Goal: Information Seeking & Learning: Compare options

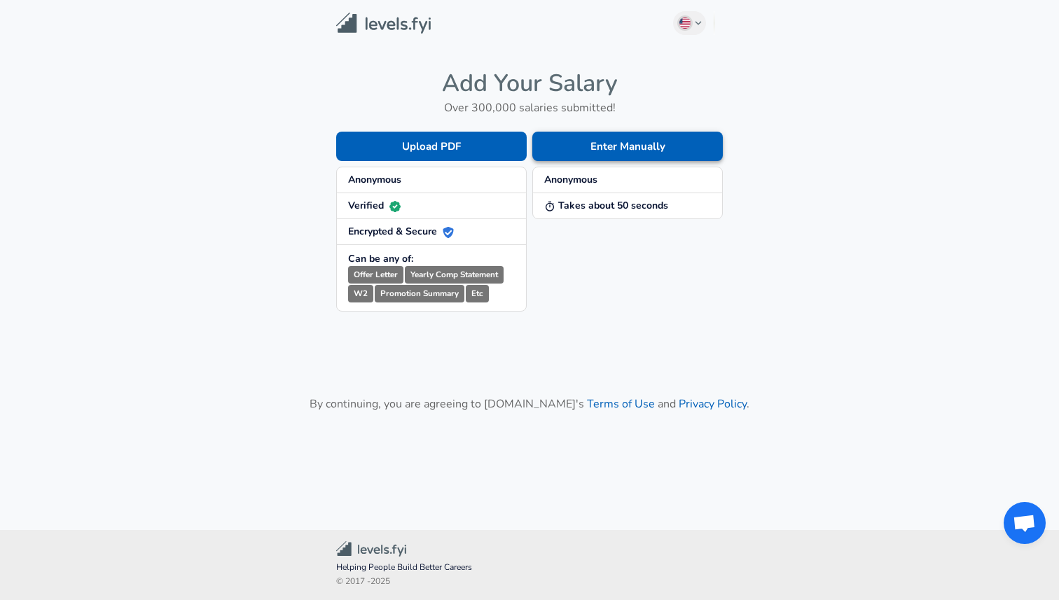
click at [599, 150] on button "Enter Manually" at bounding box center [627, 146] width 190 height 29
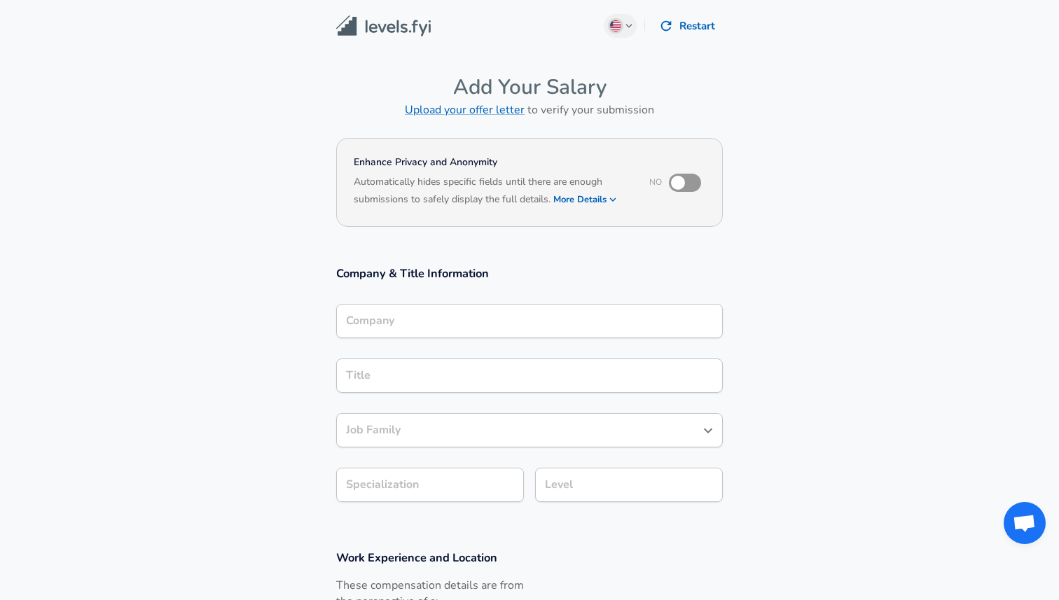
click at [482, 340] on div "Company Company" at bounding box center [529, 323] width 386 height 38
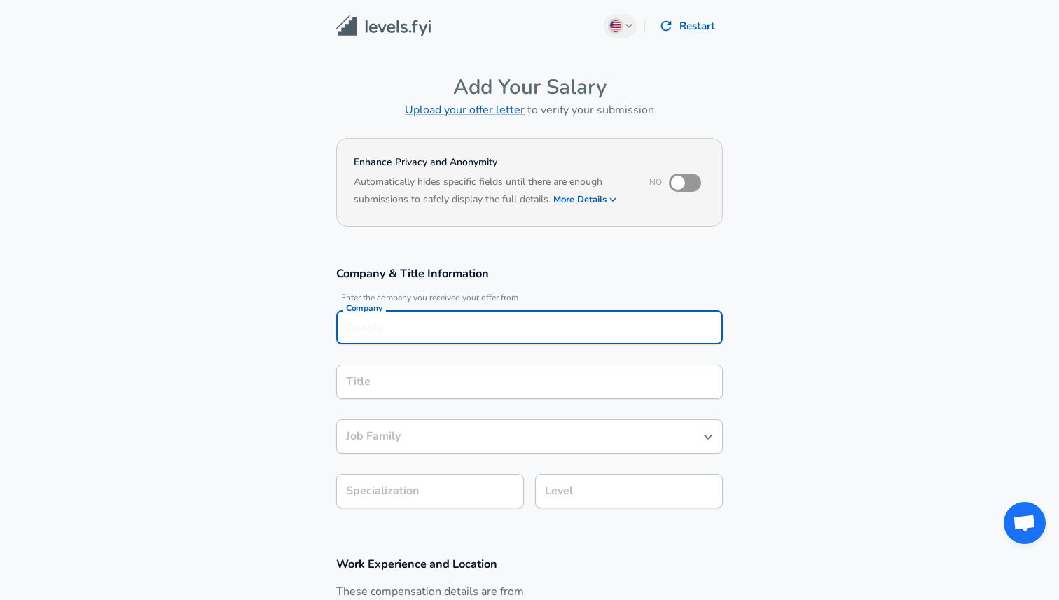
scroll to position [14, 0]
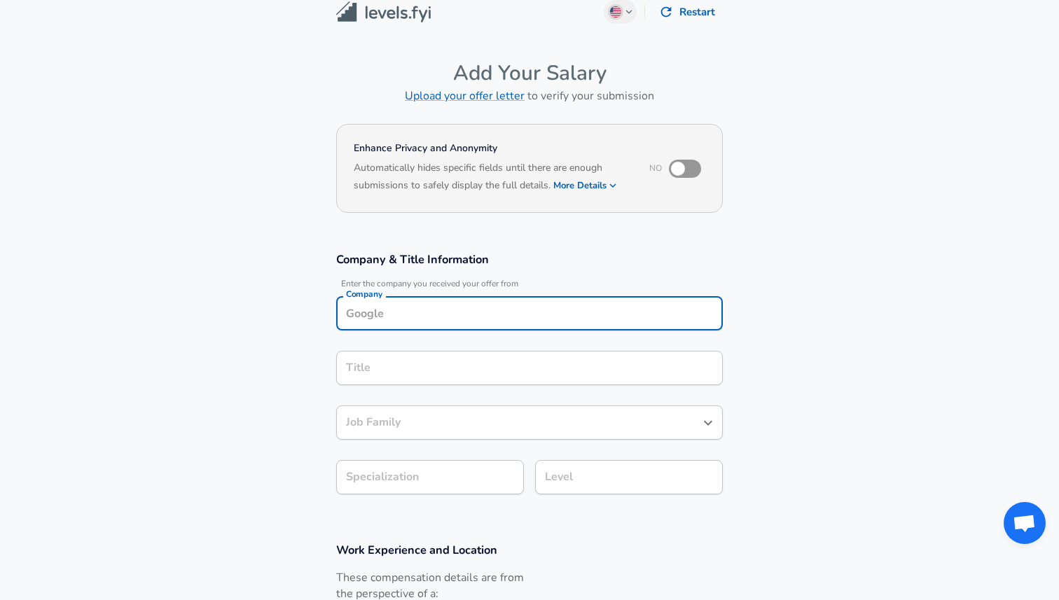
click at [482, 322] on input "Company" at bounding box center [529, 313] width 374 height 22
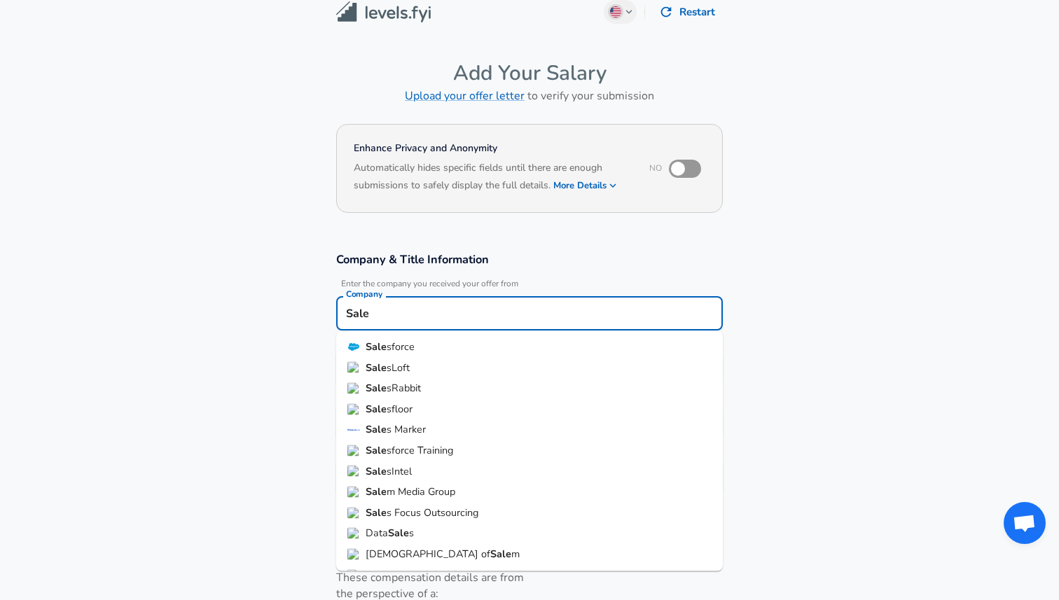
click at [421, 351] on li "Sale sforce" at bounding box center [529, 347] width 386 height 21
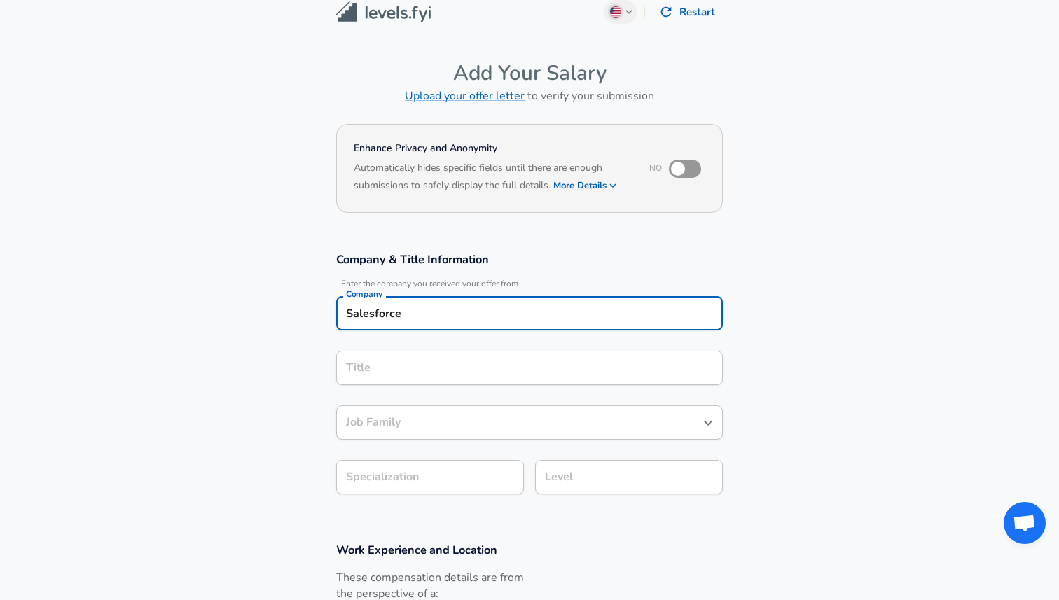
type input "Salesforce"
click at [420, 374] on input "Title" at bounding box center [529, 368] width 374 height 22
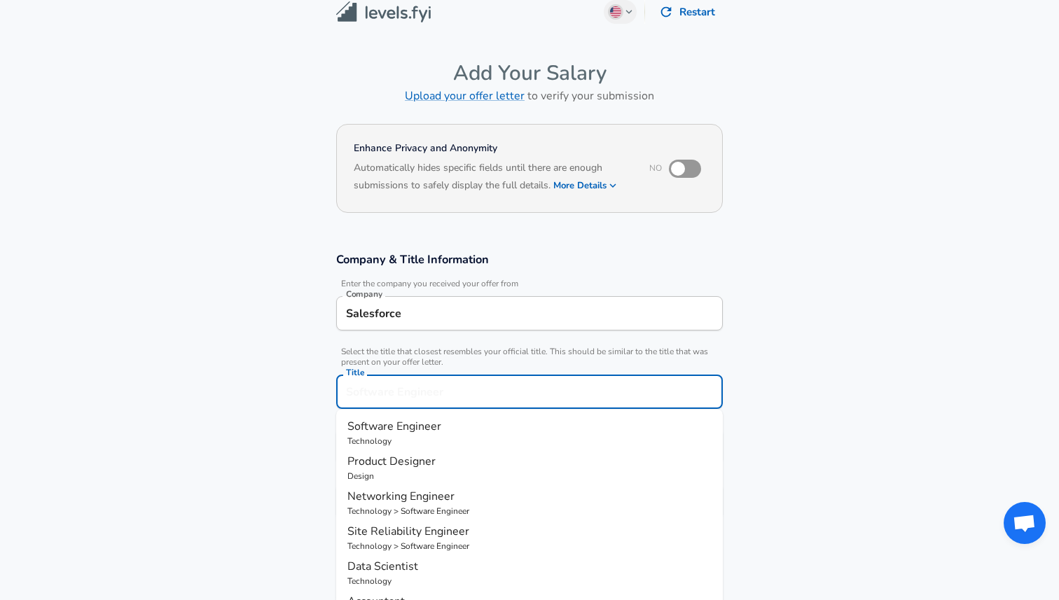
scroll to position [42, 0]
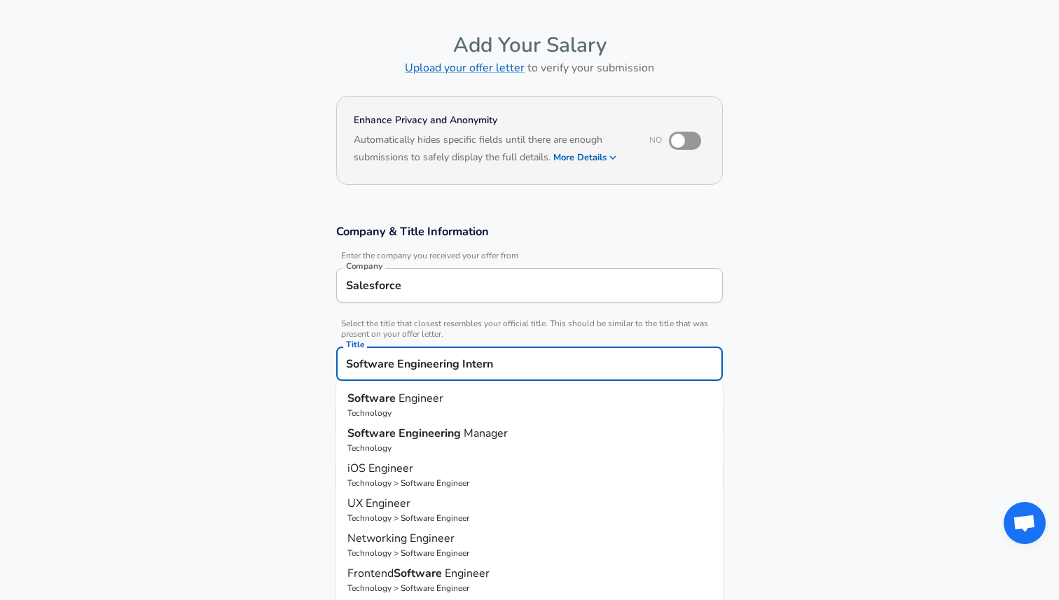
click at [429, 364] on input "Software Engineering Intern" at bounding box center [529, 364] width 374 height 22
click at [382, 363] on input "Software Intern" at bounding box center [529, 364] width 374 height 22
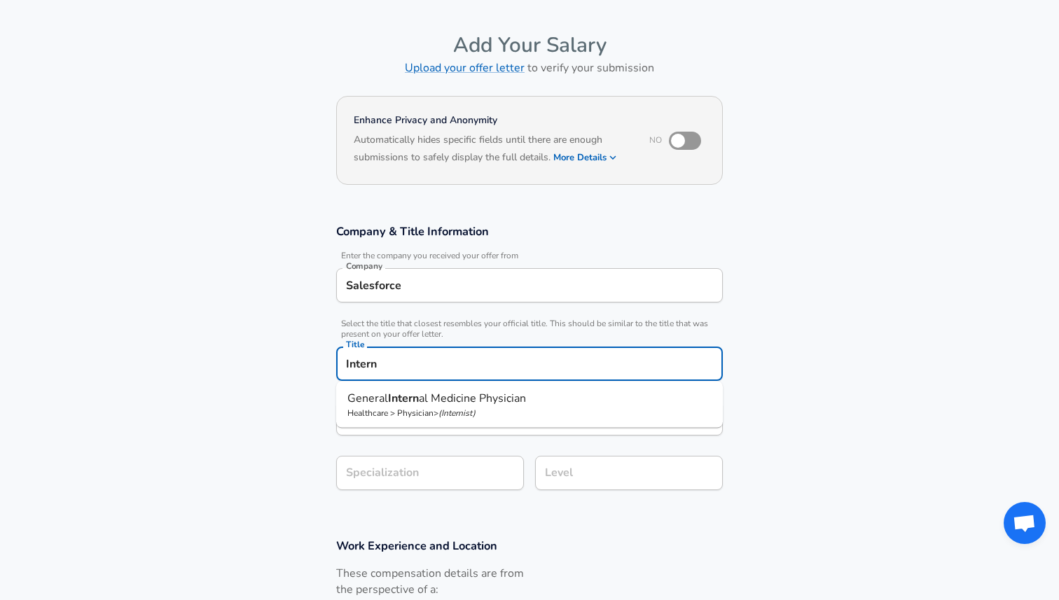
click at [496, 364] on input "Intern" at bounding box center [529, 364] width 374 height 22
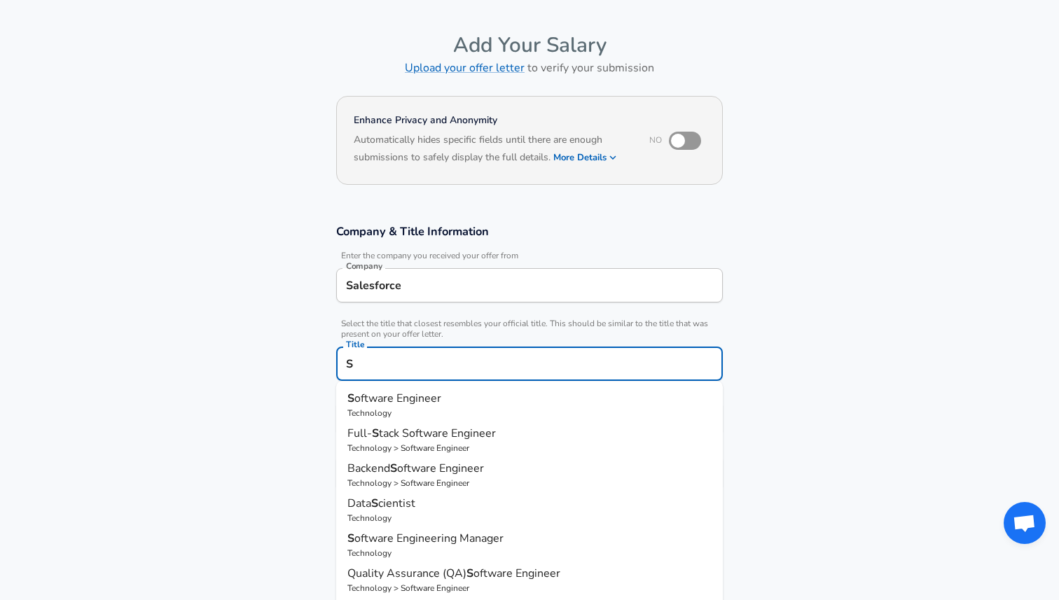
click at [456, 396] on p "S oftware Engineer" at bounding box center [529, 398] width 364 height 17
type input "Software Engineer"
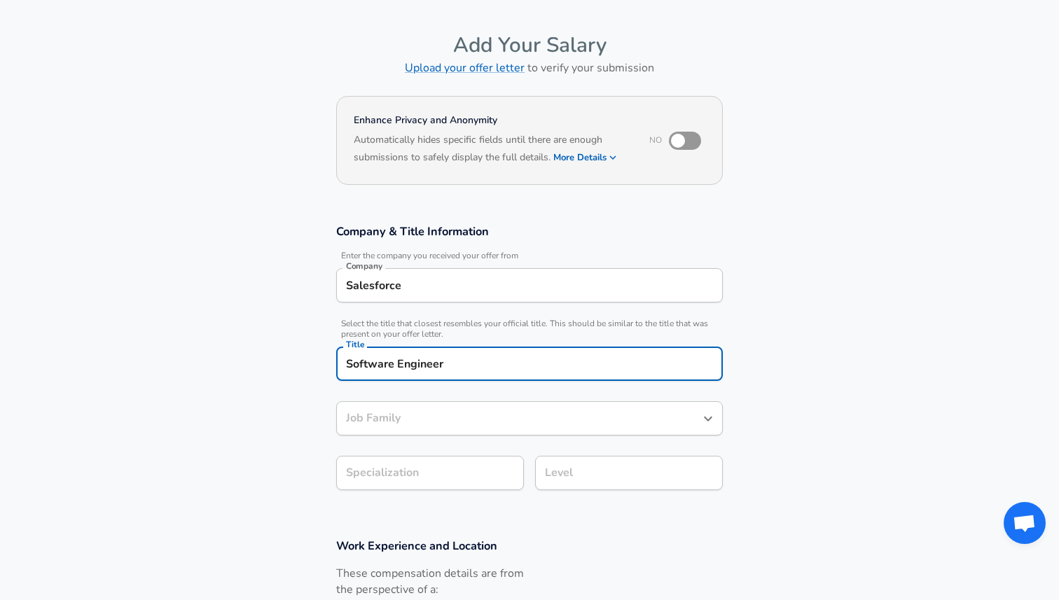
type input "Software Engineer"
click at [478, 413] on input "Software Engineer" at bounding box center [518, 418] width 353 height 22
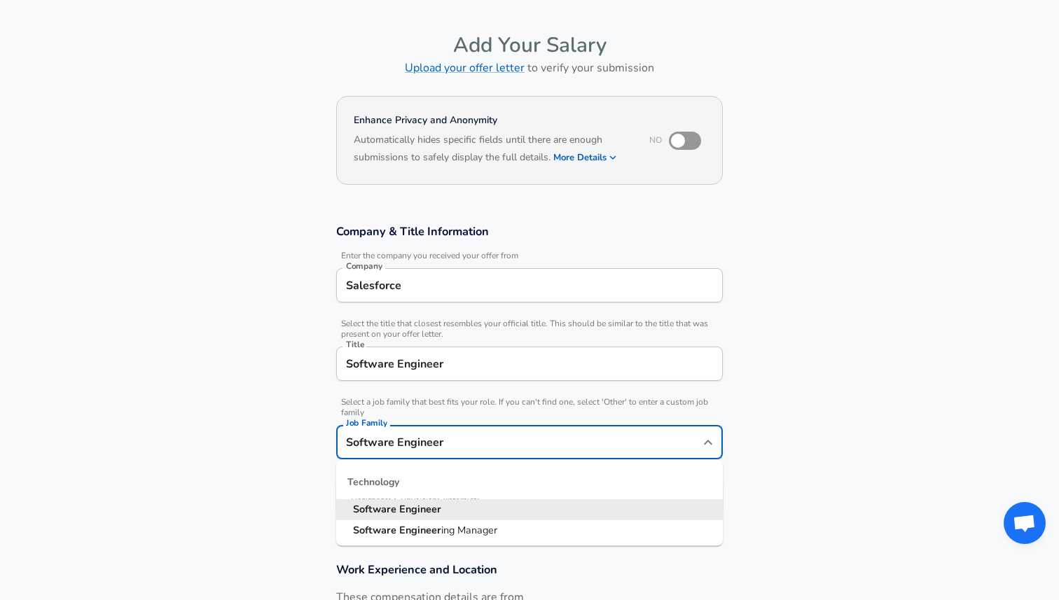
scroll to position [70, 0]
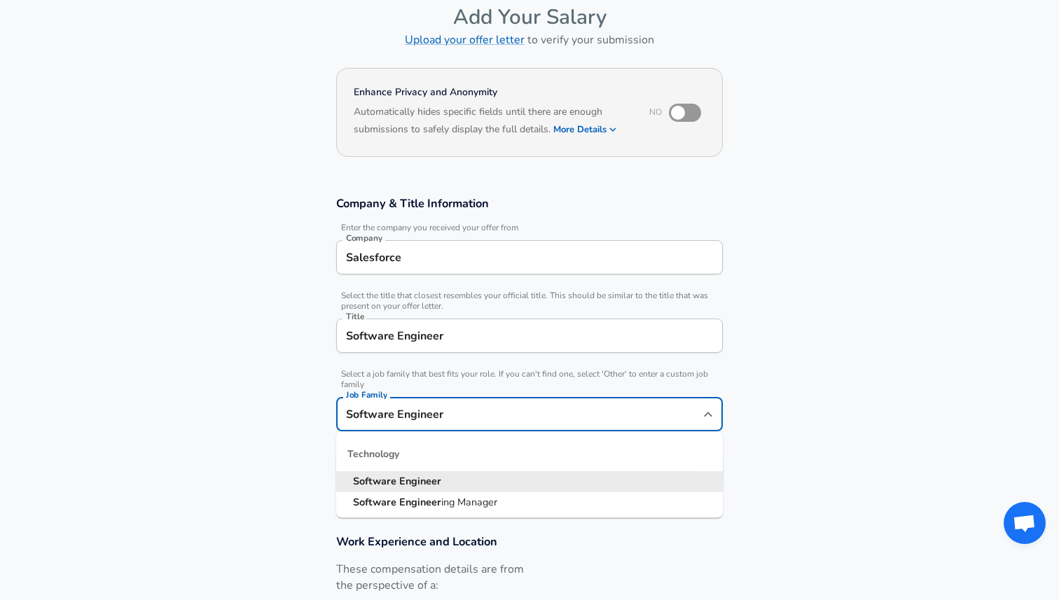
click at [443, 487] on li "Software Engineer" at bounding box center [529, 481] width 386 height 21
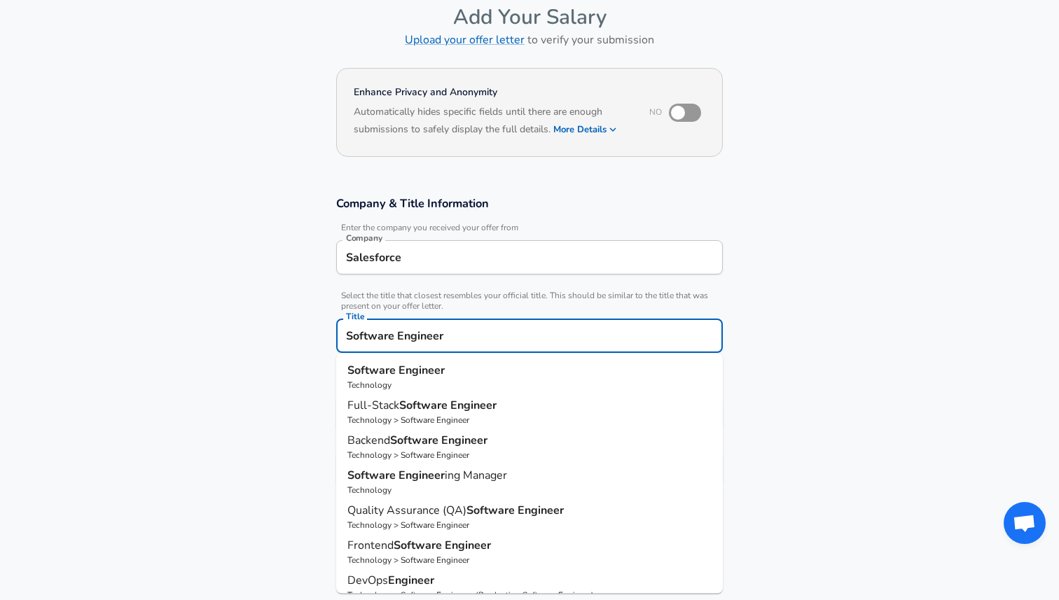
click at [473, 345] on input "Software Engineer" at bounding box center [529, 336] width 374 height 22
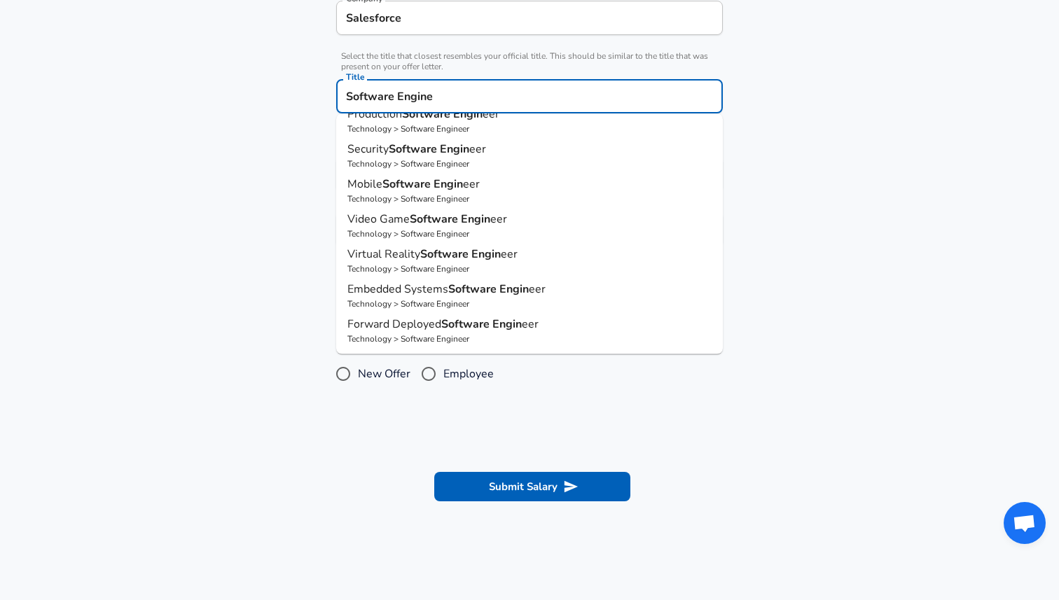
scroll to position [0, 0]
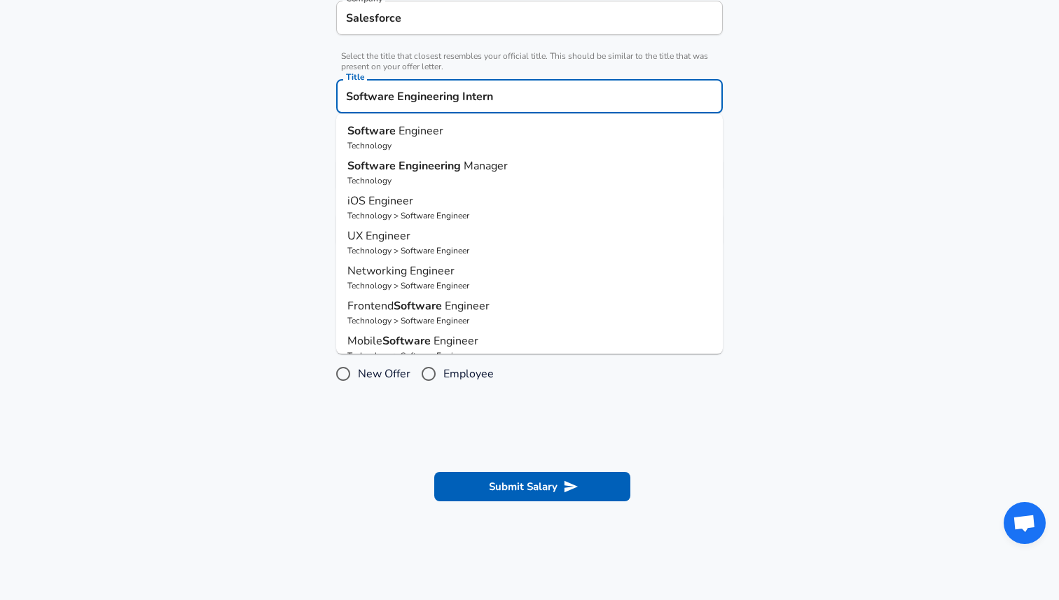
type input "Software Engineering Intern"
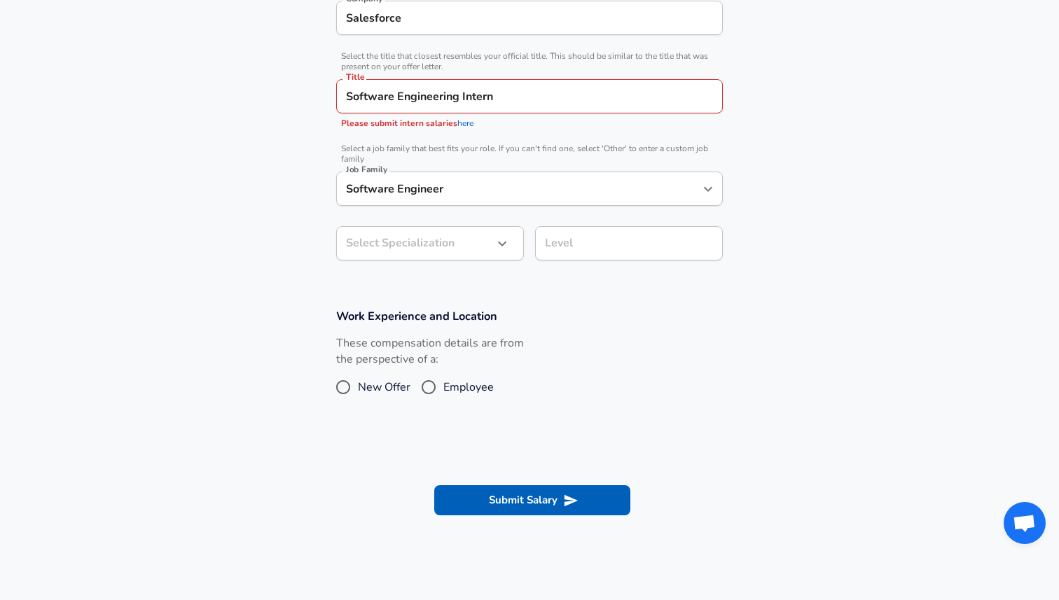
click at [697, 421] on form "Enhance Privacy and Anonymity No Automatically hides specific fields until ther…" at bounding box center [529, 180] width 1059 height 713
click at [519, 90] on input "Software Engineering Intern" at bounding box center [529, 96] width 374 height 22
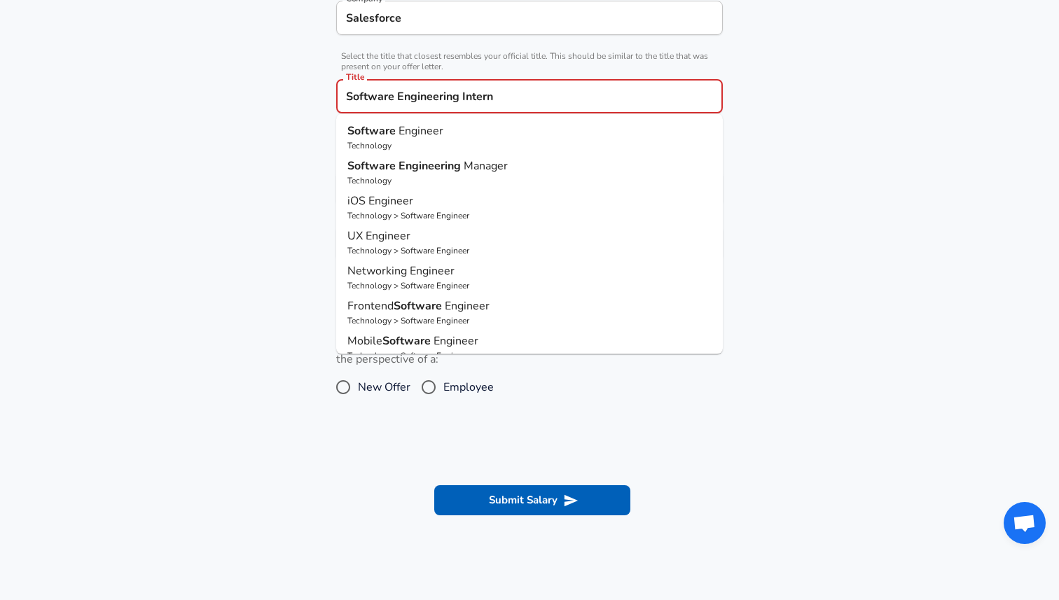
click at [519, 90] on input "Software Engineering Intern" at bounding box center [529, 96] width 374 height 22
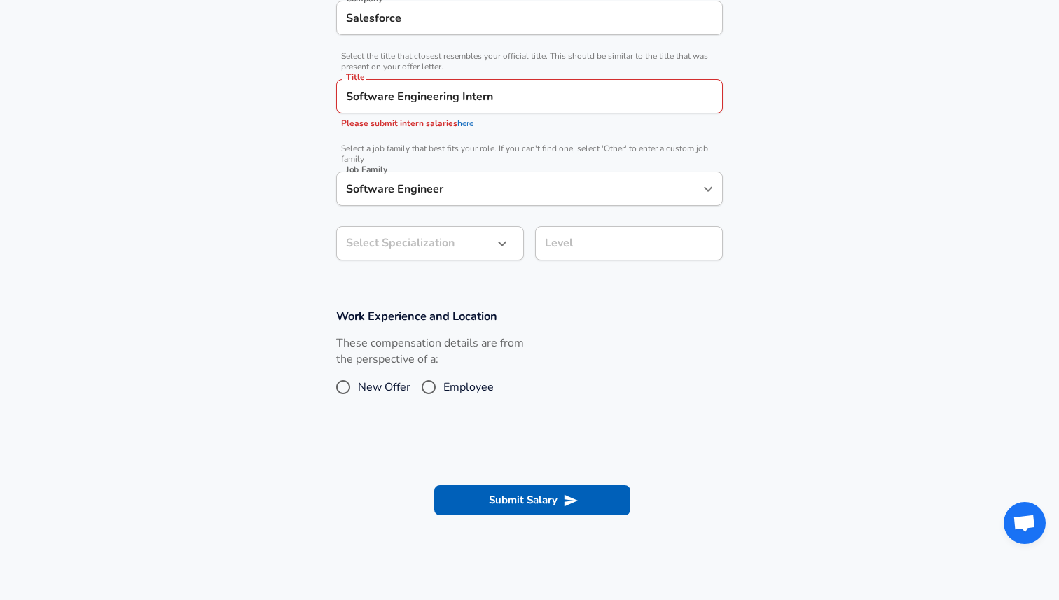
click at [773, 99] on section "Company & Title Information Enter the company you received your offer from Comp…" at bounding box center [529, 116] width 1059 height 352
click at [460, 121] on link "here" at bounding box center [465, 123] width 16 height 11
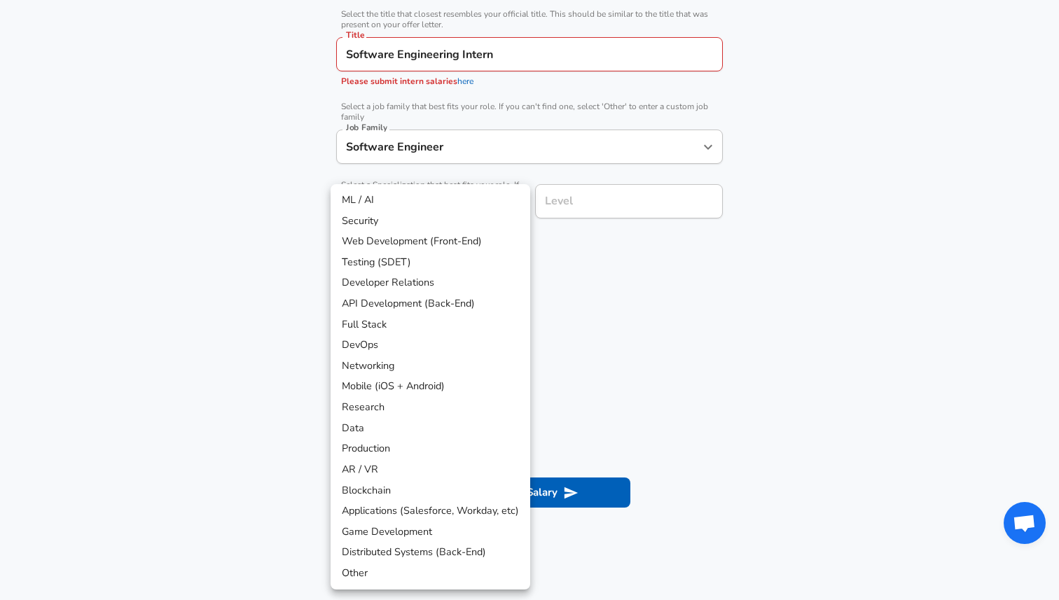
click at [479, 310] on li "API Development (Back-End)" at bounding box center [430, 303] width 200 height 21
type input "API Development (Back-End)"
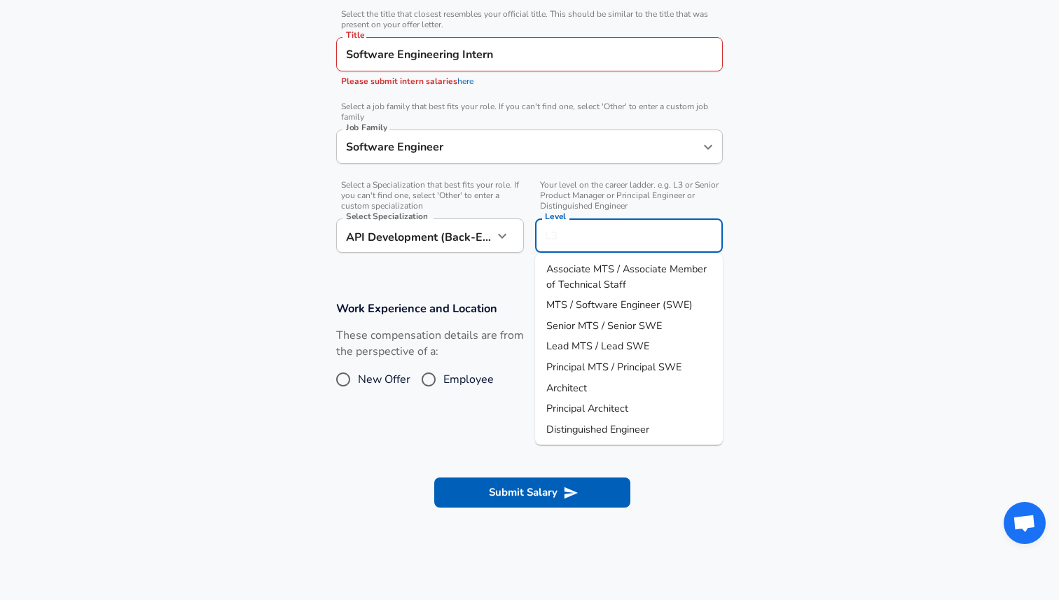
click at [579, 225] on input "Level" at bounding box center [628, 236] width 175 height 22
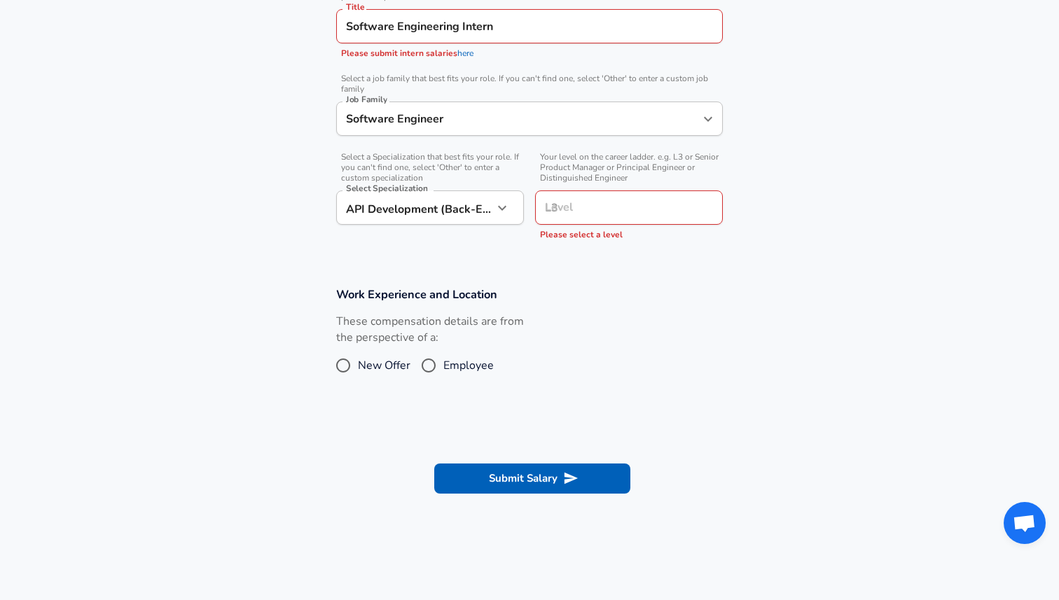
click at [760, 185] on section "Company & Title Information Enter the company you received your offer from Comp…" at bounding box center [529, 70] width 1059 height 400
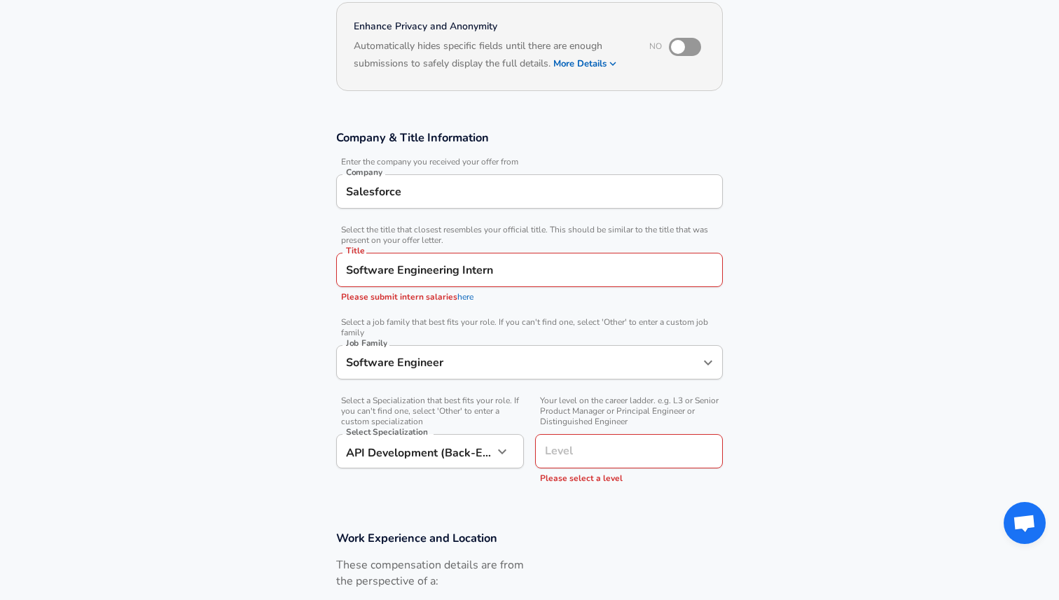
scroll to position [110, 0]
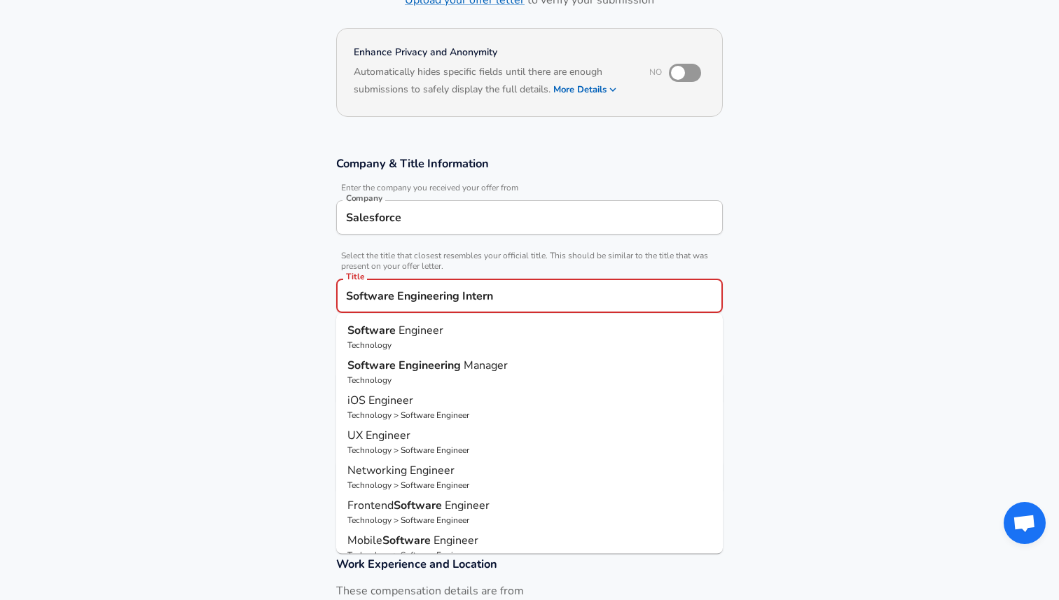
click at [564, 306] on input "Software Engineering Intern" at bounding box center [529, 296] width 374 height 22
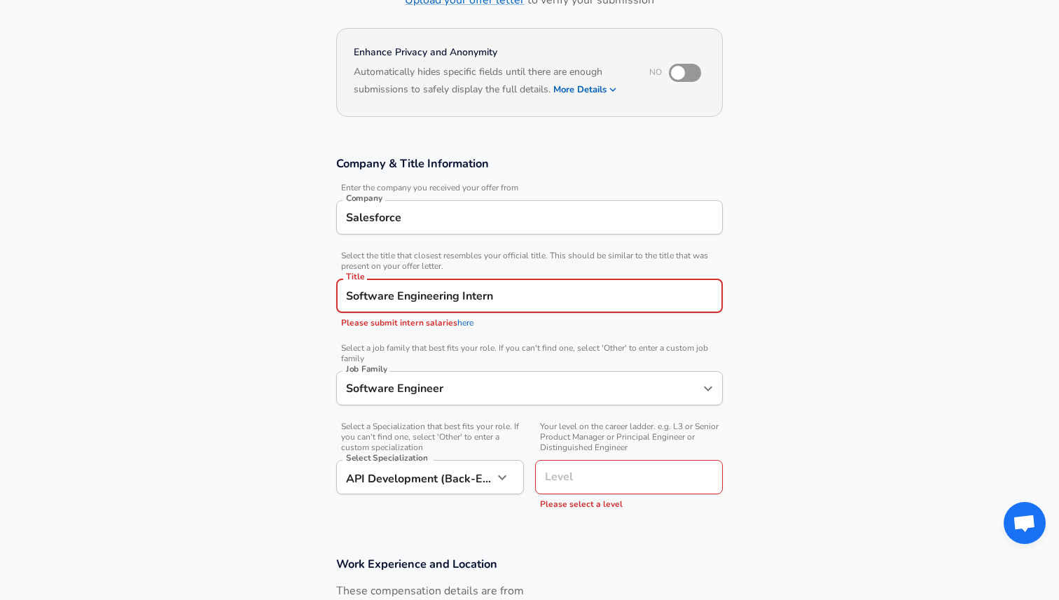
scroll to position [583, 0]
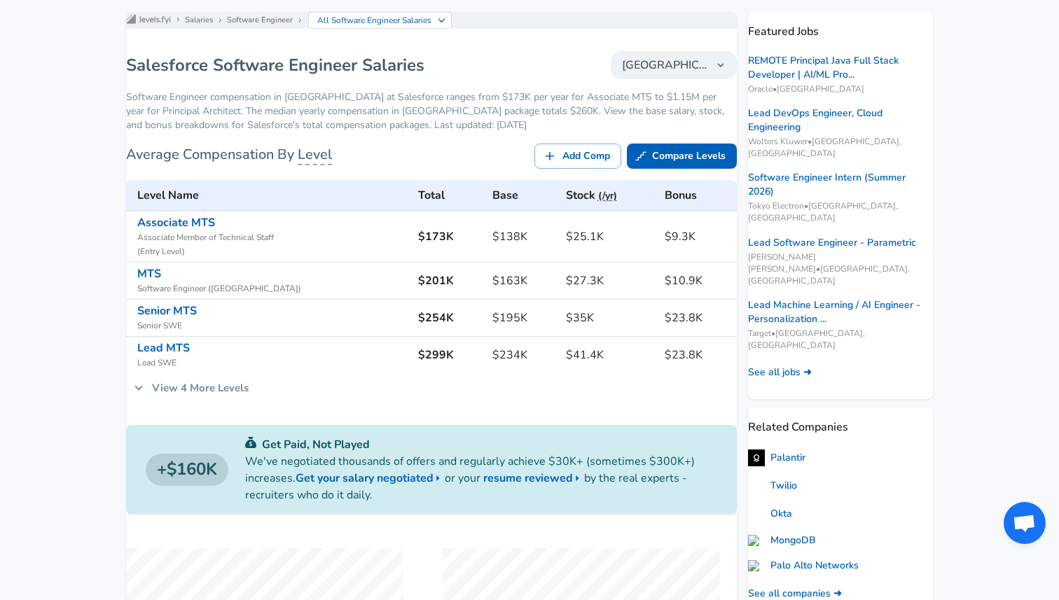
scroll to position [116, 0]
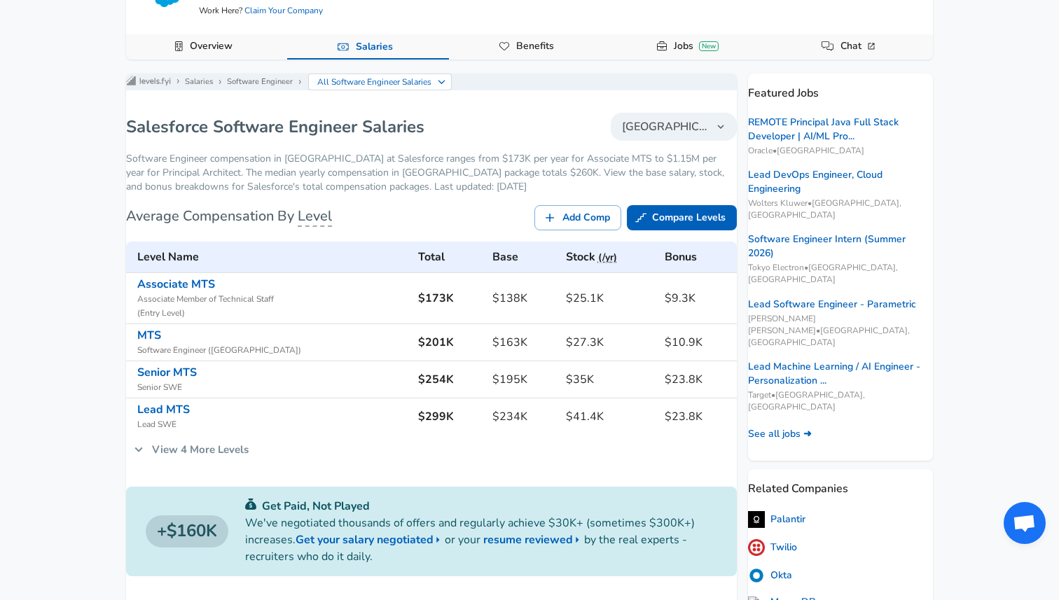
click at [650, 215] on div "Add Comp Compare Levels" at bounding box center [581, 212] width 311 height 37
click at [648, 222] on link "Compare Levels" at bounding box center [682, 218] width 110 height 26
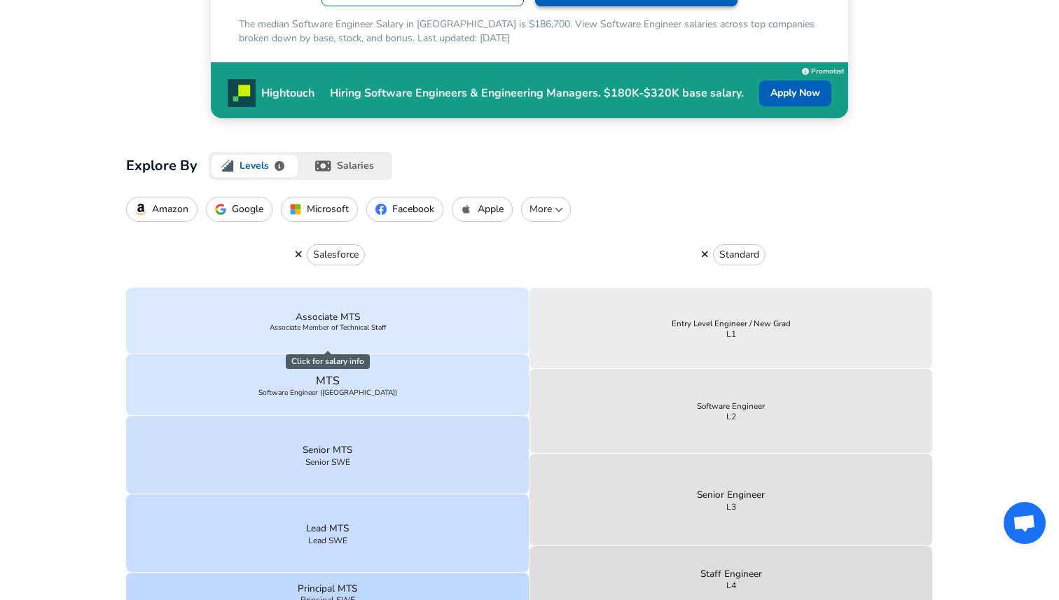
scroll to position [362, 0]
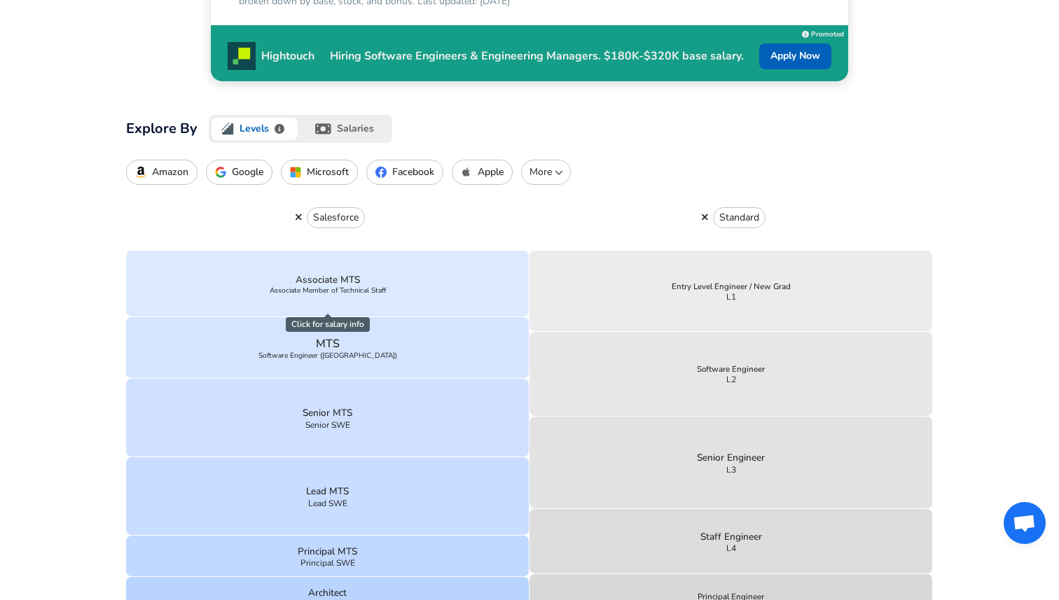
click at [220, 176] on img "button" at bounding box center [220, 172] width 11 height 11
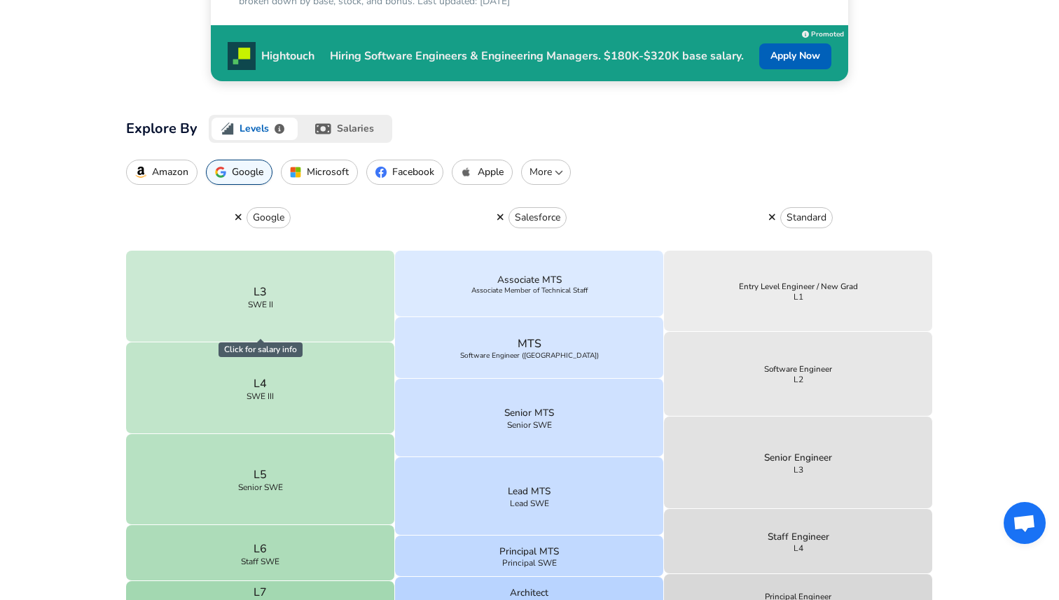
click at [379, 164] on button "Facebook" at bounding box center [404, 172] width 77 height 25
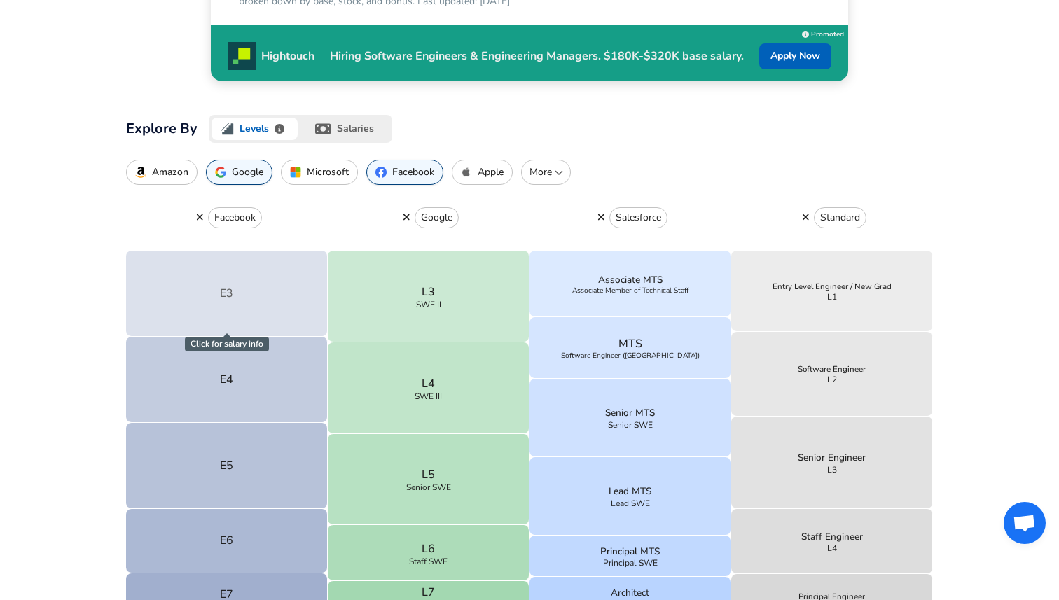
click at [308, 305] on button "E3" at bounding box center [227, 294] width 202 height 86
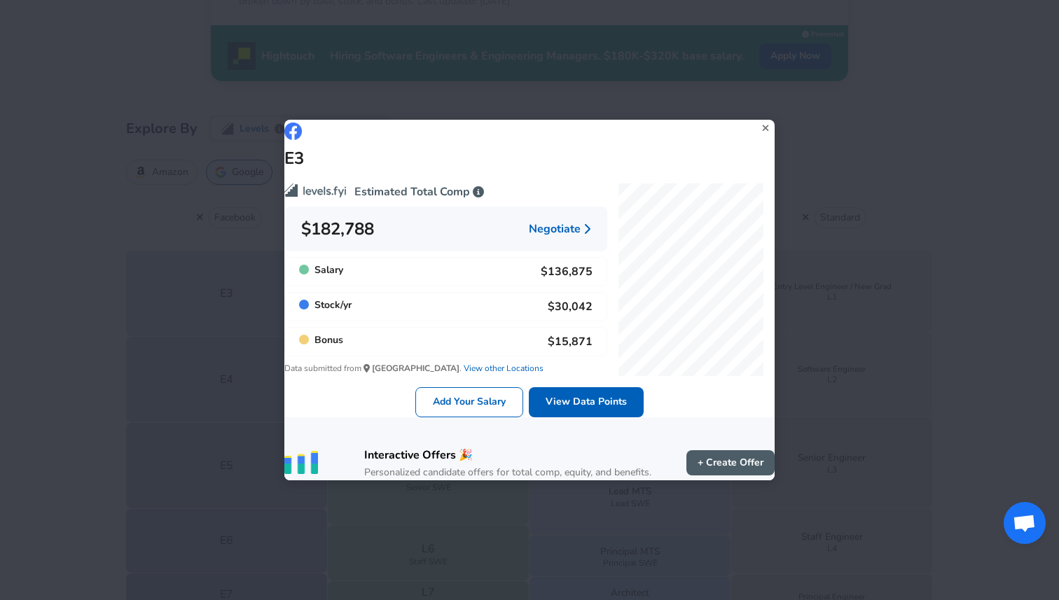
click at [756, 123] on icon at bounding box center [765, 128] width 19 height 21
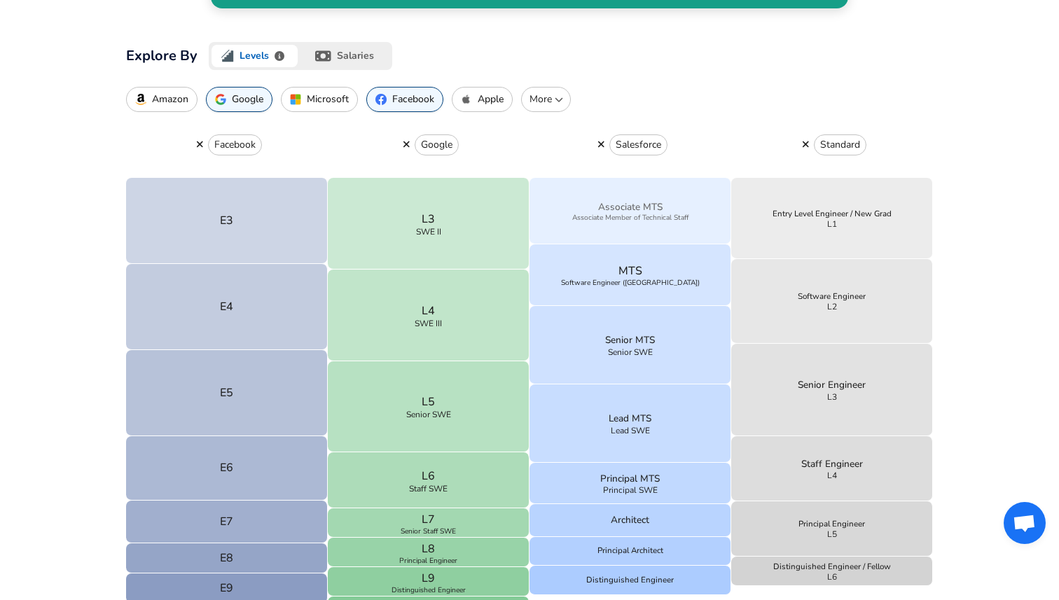
scroll to position [536, 0]
